Goal: Task Accomplishment & Management: Use online tool/utility

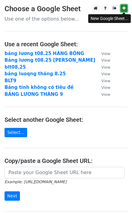
click at [124, 8] on icon at bounding box center [123, 8] width 3 height 4
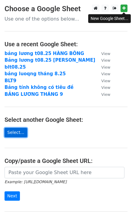
click at [18, 135] on link "Select..." at bounding box center [16, 132] width 23 height 9
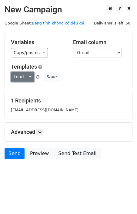
click at [25, 76] on link "Load..." at bounding box center [22, 76] width 23 height 9
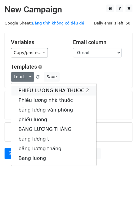
click at [26, 86] on link "PHIẾU LƯƠNG NHÀ THUỐC 2" at bounding box center [53, 91] width 85 height 10
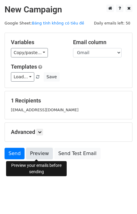
click at [32, 153] on link "Preview" at bounding box center [39, 153] width 27 height 11
click at [42, 153] on link "Preview" at bounding box center [39, 153] width 27 height 11
click at [40, 155] on link "Preview" at bounding box center [39, 153] width 27 height 11
click at [37, 152] on link "Preview" at bounding box center [39, 153] width 27 height 11
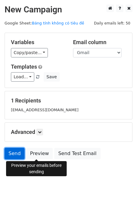
click at [19, 157] on link "Send" at bounding box center [15, 153] width 20 height 11
